Goal: Task Accomplishment & Management: Complete application form

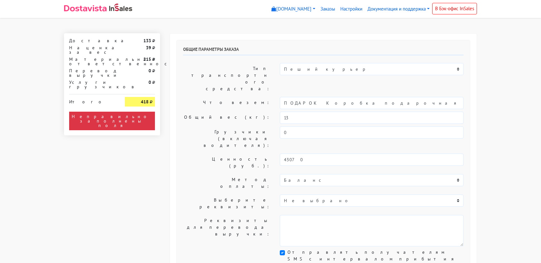
select select "11:00"
select select "21:00"
click at [436, 107] on div "Общие параметры заказа Тип транспортного средства: Пеший курьер Легковой автомо…" at bounding box center [323, 159] width 293 height 238
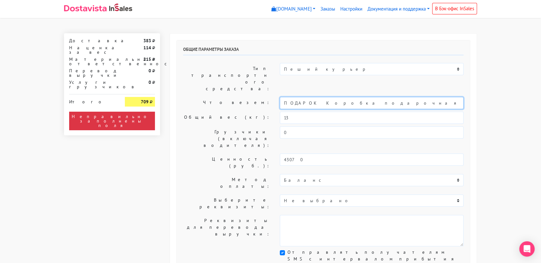
drag, startPoint x: 383, startPoint y: 84, endPoint x: 279, endPoint y: 84, distance: 103.7
click at [279, 97] on div "ПОДАРОК Коробка подарочная оранжевая" at bounding box center [371, 103] width 193 height 12
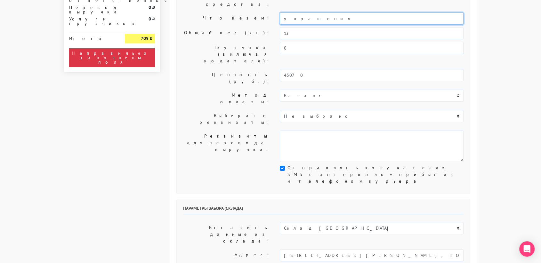
scroll to position [88, 0]
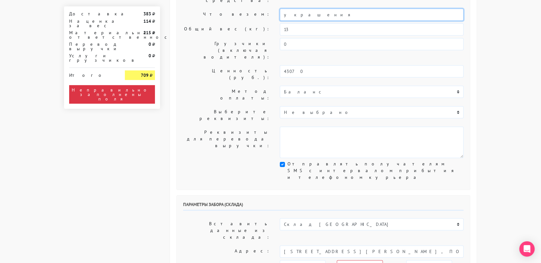
type input "украшения"
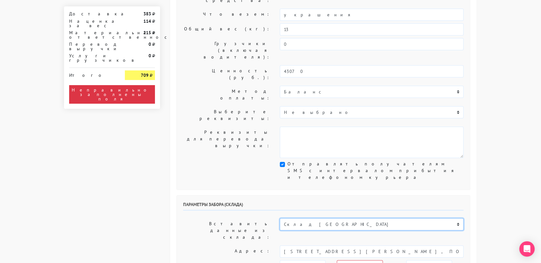
click at [322, 218] on select "Склад [GEOGRAPHIC_DATA] Склад [GEOGRAPHIC_DATA] [GEOGRAPHIC_DATA][PERSON_NAME] …" at bounding box center [372, 224] width 184 height 12
select select "1019"
click at [280, 218] on select "Склад [GEOGRAPHIC_DATA] Склад [GEOGRAPHIC_DATA] [GEOGRAPHIC_DATA][PERSON_NAME] …" at bounding box center [372, 224] width 184 height 12
type input "[STREET_ADDRESS][PERSON_NAME]"
type input "89251806702"
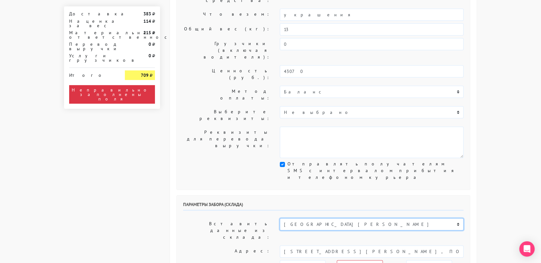
type textarea "Магазин серебряных украшений SBLESKOM (вход со стороны [GEOGRAPHIC_DATA])"
click at [315, 260] on select "[DATE] [DATE] [DATE] [DATE] [DATE] [DATE] [DATE] [DATE] [DATE]" at bounding box center [303, 266] width 46 height 12
select select "[DATE]"
click at [280, 260] on select "[DATE] [DATE] [DATE] [DATE] [DATE] [DATE] [DATE] [DATE] [DATE]" at bounding box center [303, 266] width 46 height 12
click at [374, 260] on select "00:00 00:30 01:00 01:30 02:00 02:30 03:00 03:30 04:00 04:30 05:00 05:30 06:00 0…" at bounding box center [360, 266] width 46 height 12
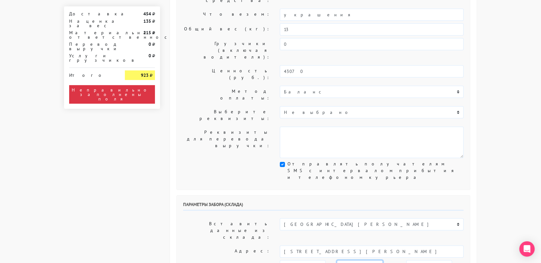
select select "17:00"
click at [337, 260] on select "00:00 00:30 01:00 01:30 02:00 02:30 03:00 03:30 04:00 04:30 05:00 05:30 06:00 0…" at bounding box center [360, 266] width 46 height 12
click at [425, 260] on select "00:00 00:30 01:00 01:30 02:00 02:30 03:00 03:30 04:00 04:30 05:00 05:30 06:00 0…" at bounding box center [429, 266] width 46 height 12
select select "17:30"
click at [406, 260] on select "00:00 00:30 01:00 01:30 02:00 02:30 03:00 03:30 04:00 04:30 05:00 05:30 06:00 0…" at bounding box center [429, 266] width 46 height 12
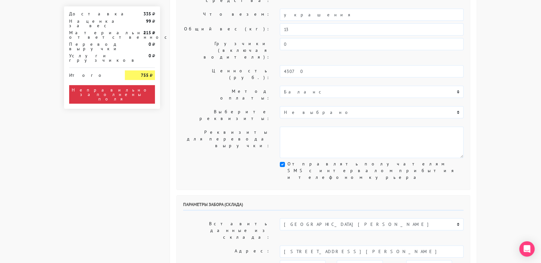
type input "9234448187"
type input "[PERSON_NAME]"
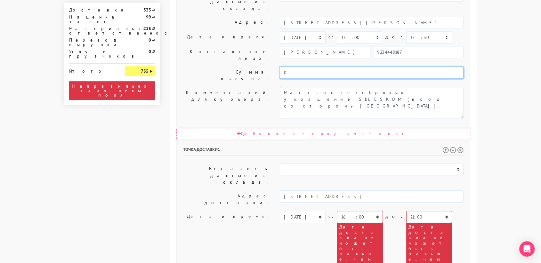
scroll to position [318, 0]
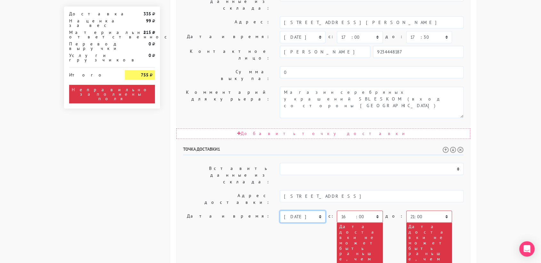
click at [303, 211] on select "[DATE] [DATE] [DATE] [DATE] [DATE] [DATE] [DATE] [DATE] [DATE] [DATE] [DATE] [D…" at bounding box center [303, 217] width 46 height 12
select select "[DATE]"
click at [280, 211] on select "[DATE] [DATE] [DATE] [DATE] [DATE] [DATE] [DATE] [DATE] [DATE] [DATE] [DATE] [D…" at bounding box center [303, 217] width 46 height 12
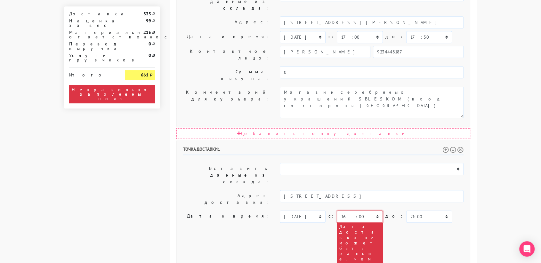
click at [376, 211] on select "00:00 00:30 01:00 01:30 02:00 02:30 03:00 03:30 04:00 04:30 05:00 05:30 06:00 0…" at bounding box center [360, 217] width 46 height 12
select select "18:00"
click at [337, 211] on select "00:00 00:30 01:00 01:30 02:00 02:30 03:00 03:30 04:00 04:30 05:00 05:30 06:00 0…" at bounding box center [360, 217] width 46 height 12
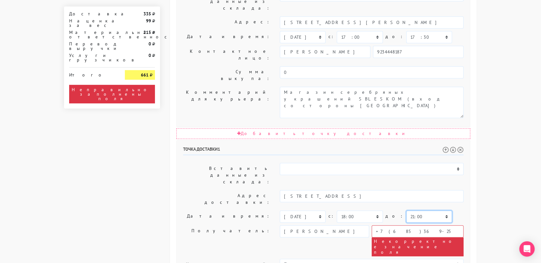
click at [421, 211] on select "00:00 00:30 01:00 01:30 02:00 02:30 03:00 03:30 04:00 04:30 05:00 05:30 06:00 0…" at bounding box center [429, 217] width 46 height 12
select select "22:00"
click at [406, 211] on select "00:00 00:30 01:00 01:30 02:00 02:30 03:00 03:30 04:00 04:30 05:00 05:30 06:00 0…" at bounding box center [429, 217] width 46 height 12
click at [423, 225] on input "+7(685)369-25-2" at bounding box center [418, 231] width 92 height 12
click at [384, 225] on input "+7(9856915890" at bounding box center [418, 231] width 92 height 12
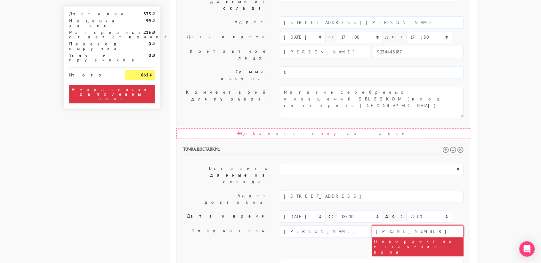
type input "[PHONE_NUMBER]"
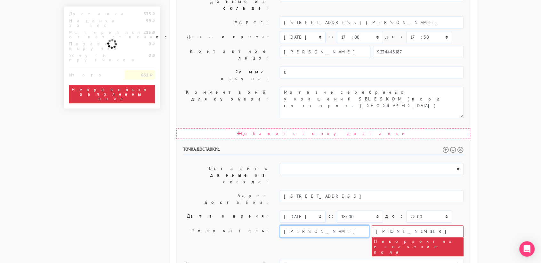
click at [338, 225] on input "[PERSON_NAME]" at bounding box center [324, 231] width 89 height 12
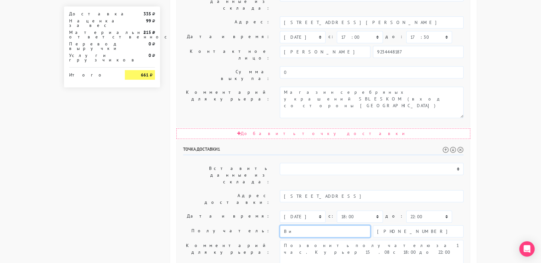
type input "В"
type input "[PERSON_NAME]"
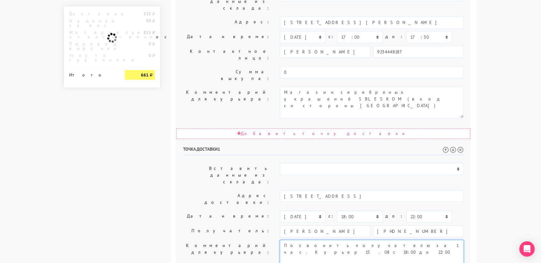
click at [340, 240] on textarea "Позвонить получателю за 1 час. Курьер 15.08 с 18:00 до 22:00 Получатель: [PHONE…" at bounding box center [372, 255] width 184 height 31
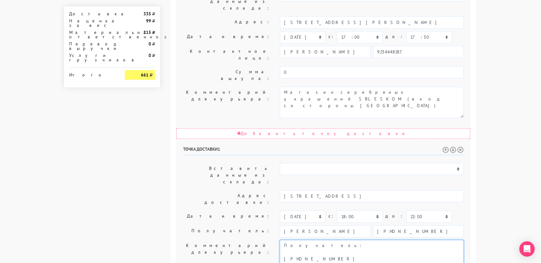
click at [349, 240] on textarea "Позвонить получателю за 1 час. Курьер 15.08 с 18:00 до 22:00 Получатель: [PHONE…" at bounding box center [372, 255] width 184 height 31
click at [347, 240] on textarea "Позвонить получателю за 1 час. Курьер 15.08 с 18:00 до 22:00 Получатель: [PHONE…" at bounding box center [372, 255] width 184 height 31
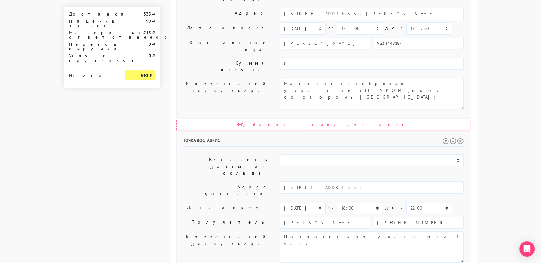
click at [455, 202] on div "[DATE] [DATE] [DATE] [DATE] [DATE] [DATE] [DATE] [DATE] [DATE] [DATE] [DATE] [D…" at bounding box center [372, 208] width 184 height 12
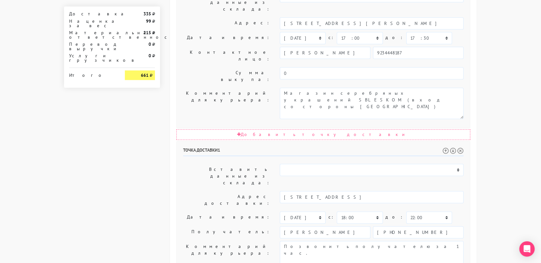
scroll to position [316, 0]
click at [355, 242] on textarea "Позвонить получателю за 1 час. Курьер 15.08 с 18:00 до 22:00 Получатель: [PHONE…" at bounding box center [372, 257] width 184 height 31
type textarea "Позвонить получателю за 1 час. квартира 74"
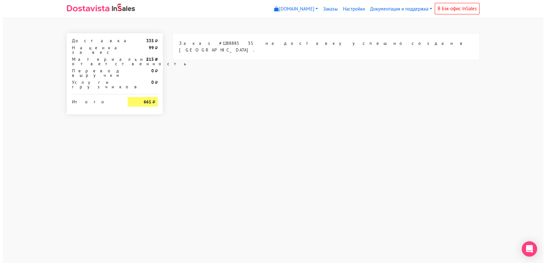
scroll to position [0, 0]
